Goal: Task Accomplishment & Management: Use online tool/utility

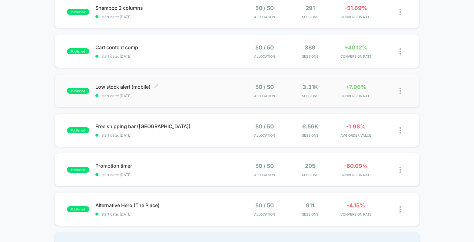
scroll to position [115, 0]
click at [213, 90] on div "Low stock alert (mobile) Click to edit experience details Click to edit experie…" at bounding box center [166, 90] width 142 height 14
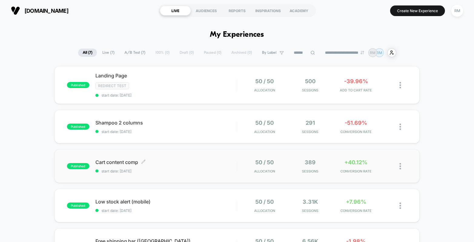
click at [195, 161] on span "Cart content comp Click to edit experience details" at bounding box center [166, 162] width 142 height 6
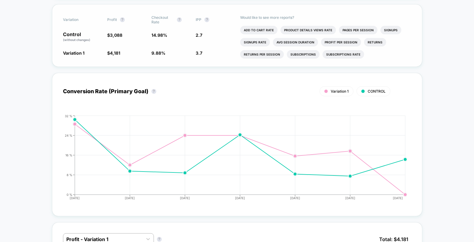
scroll to position [202, 0]
